Goal: Task Accomplishment & Management: Complete application form

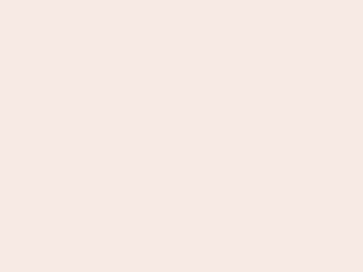
click at [182, 136] on nb-app "Almost there Thank you for registering for Newbook. Your account is under revie…" at bounding box center [181, 136] width 363 height 272
click at [182, 0] on nb-app "Almost there Thank you for registering for Newbook. Your account is under revie…" at bounding box center [181, 136] width 363 height 272
click at [194, 0] on nb-app "Almost there Thank you for registering for Newbook. Your account is under revie…" at bounding box center [181, 136] width 363 height 272
click at [182, 136] on nb-app "Almost there Thank you for registering for Newbook. Your account is under revie…" at bounding box center [181, 136] width 363 height 272
click at [182, 0] on nb-app "Almost there Thank you for registering for Newbook. Your account is under revie…" at bounding box center [181, 136] width 363 height 272
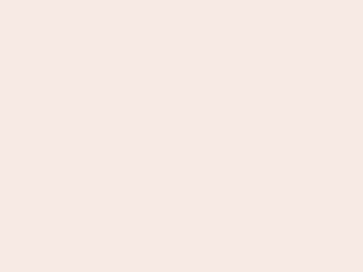
click at [127, 0] on nb-app "Almost there Thank you for registering for Newbook. Your account is under revie…" at bounding box center [181, 136] width 363 height 272
click at [182, 136] on nb-app "Almost there Thank you for registering for Newbook. Your account is under revie…" at bounding box center [181, 136] width 363 height 272
click at [182, 0] on nb-app "Almost there Thank you for registering for Newbook. Your account is under revie…" at bounding box center [181, 136] width 363 height 272
click at [127, 0] on nb-app "Almost there Thank you for registering for Newbook. Your account is under revie…" at bounding box center [181, 136] width 363 height 272
click at [182, 136] on nb-app "Almost there Thank you for registering for Newbook. Your account is under revie…" at bounding box center [181, 136] width 363 height 272
